Goal: Task Accomplishment & Management: Manage account settings

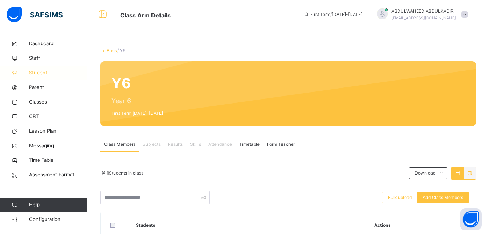
click at [44, 67] on link "Student" at bounding box center [43, 73] width 87 height 15
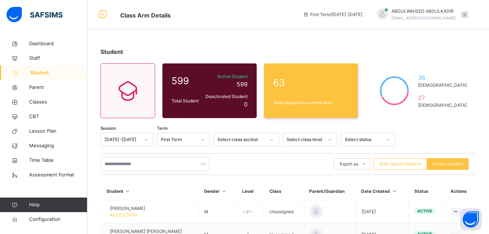
click at [39, 71] on span "Student" at bounding box center [58, 72] width 57 height 7
click at [45, 99] on span "Classes" at bounding box center [58, 101] width 58 height 7
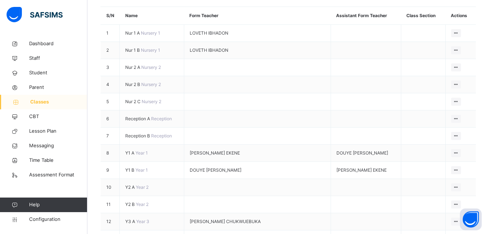
scroll to position [119, 0]
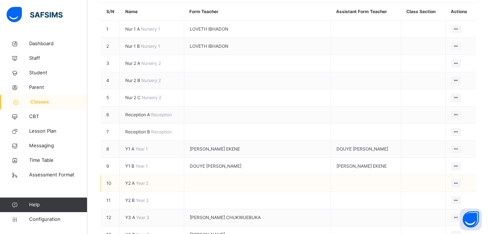
click at [133, 180] on span "Y2 A" at bounding box center [130, 182] width 11 height 5
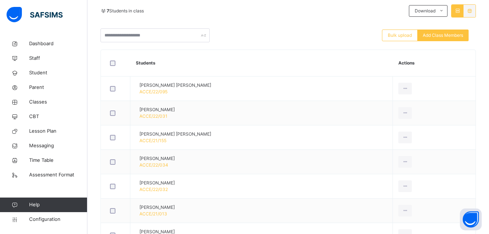
scroll to position [164, 0]
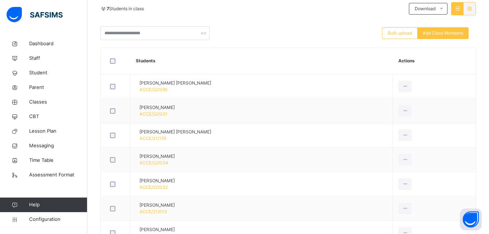
click at [173, 10] on div "7 Students in class" at bounding box center [252, 8] width 305 height 7
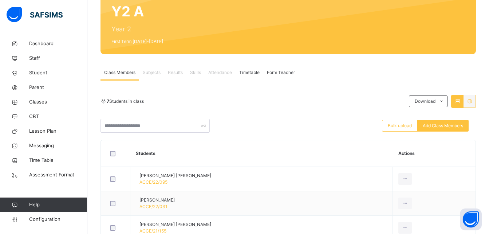
scroll to position [71, 0]
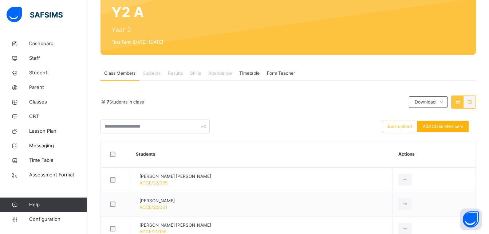
click at [447, 126] on span "Add Class Members" at bounding box center [443, 126] width 40 height 7
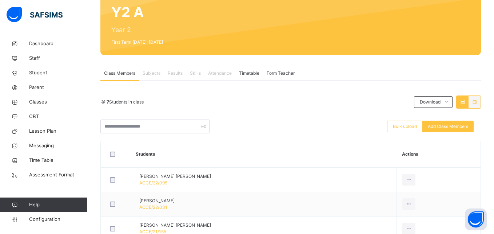
type input "*"
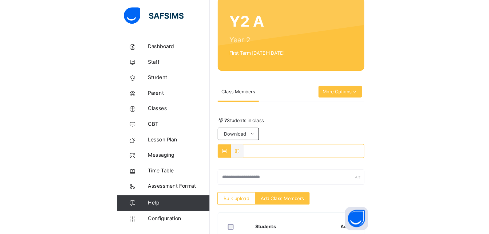
scroll to position [0, 0]
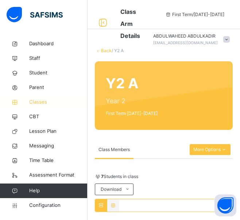
click at [42, 100] on span "Classes" at bounding box center [58, 101] width 58 height 7
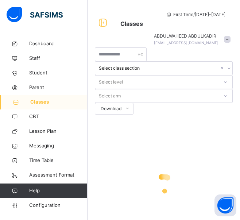
click at [42, 100] on span "Classes" at bounding box center [58, 101] width 57 height 7
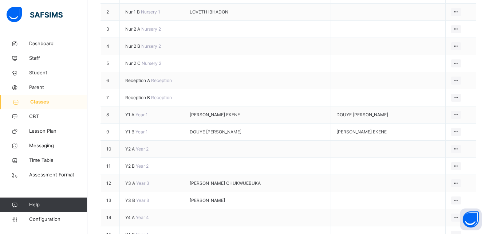
scroll to position [160, 0]
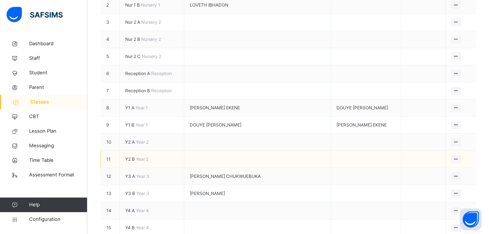
click at [130, 156] on span "Y2 B" at bounding box center [130, 158] width 11 height 5
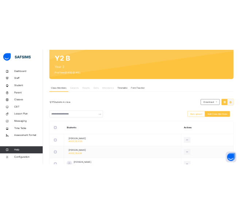
scroll to position [67, 0]
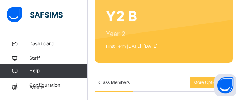
click at [159, 78] on div "Class Members" at bounding box center [142, 82] width 95 height 17
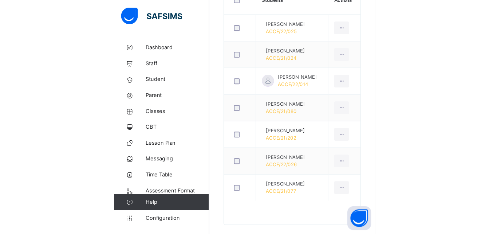
scroll to position [216, 0]
